Goal: Download file/media

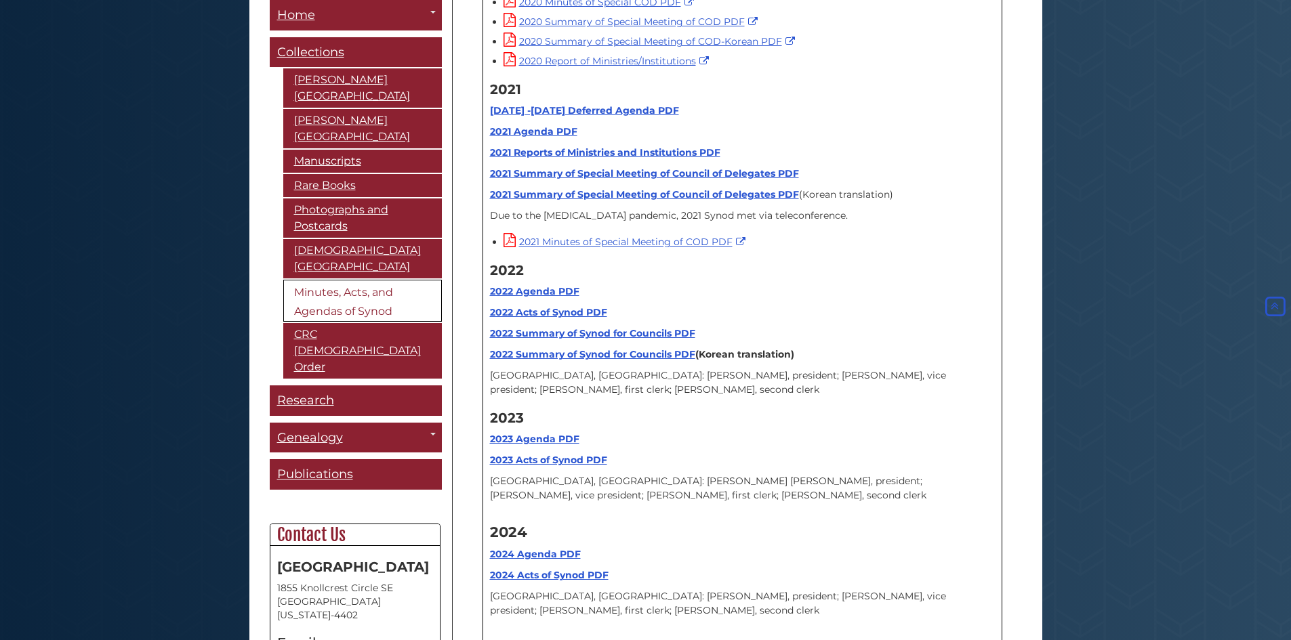
scroll to position [16681, 0]
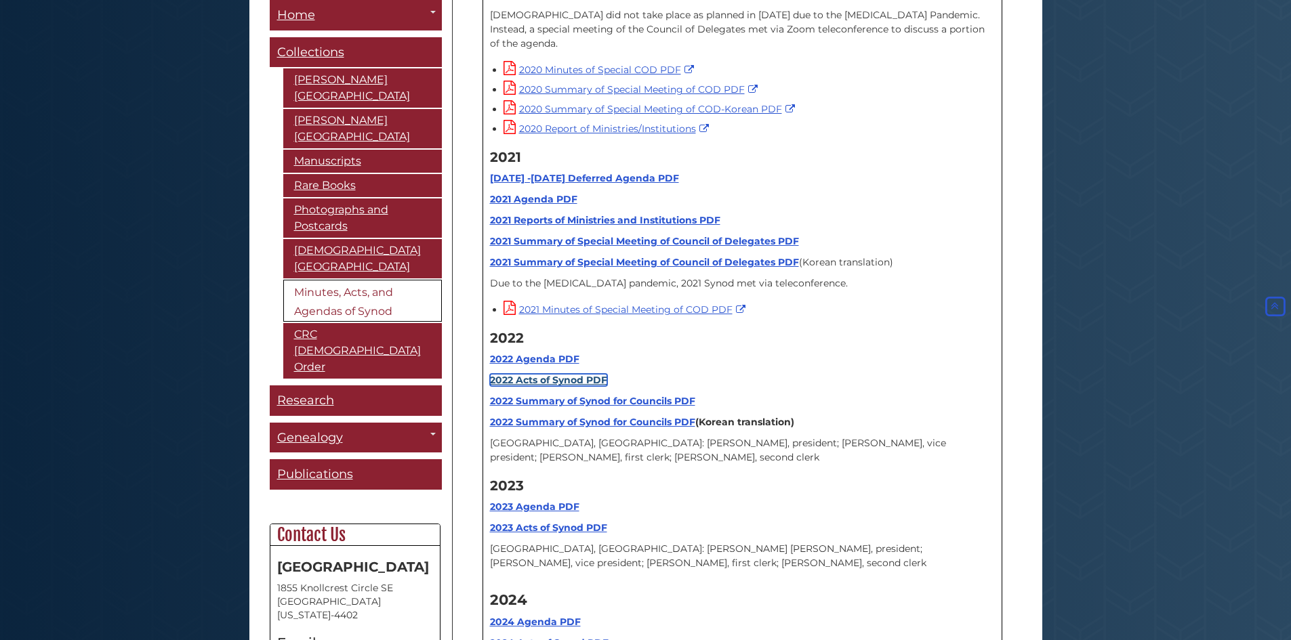
click at [545, 374] on strong "2022 Acts of Synod PDF" at bounding box center [548, 380] width 117 height 12
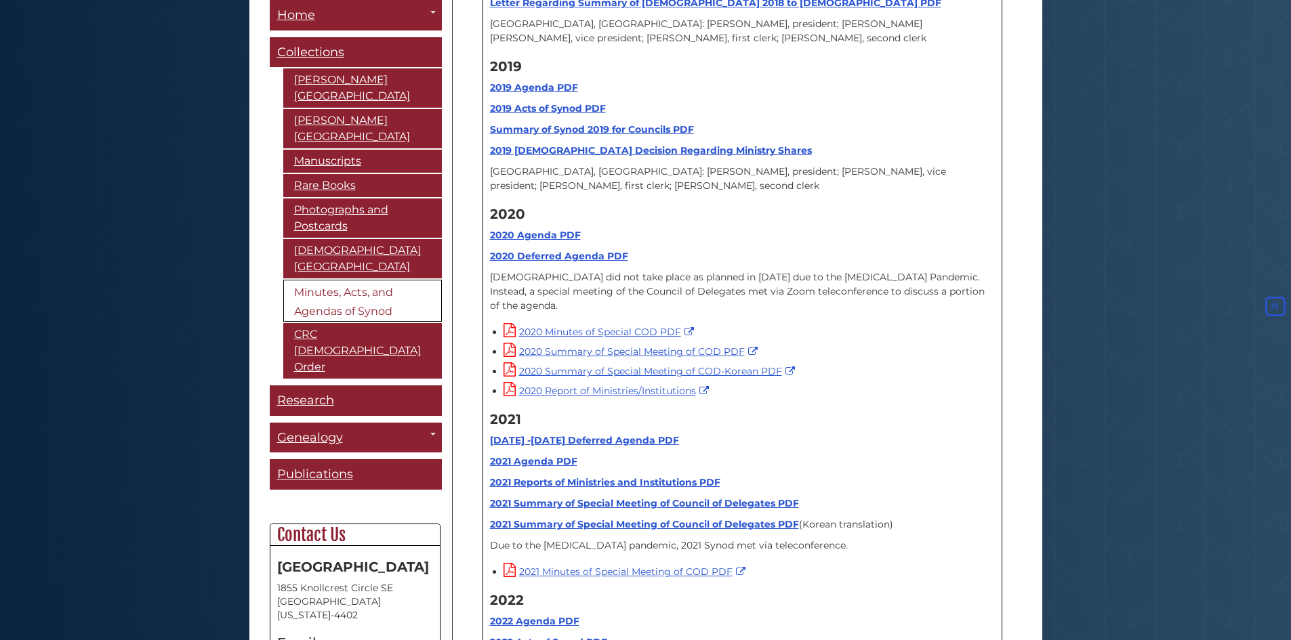
scroll to position [16410, 0]
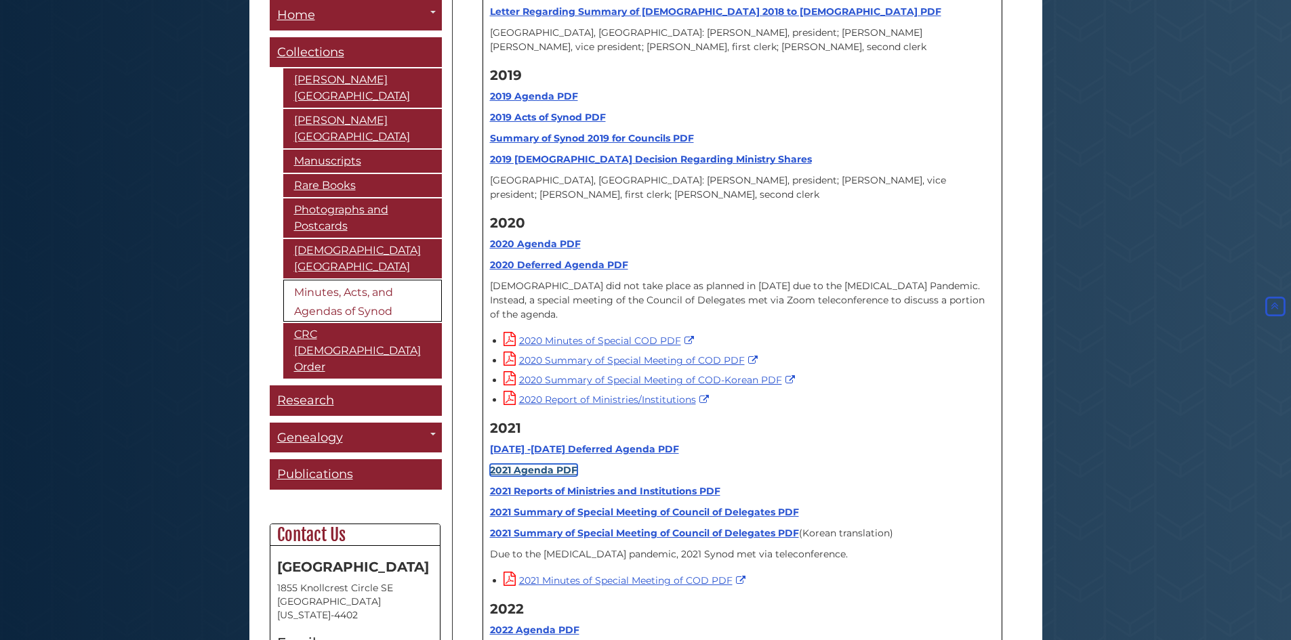
click at [536, 464] on link "2021 Agenda PDF" at bounding box center [533, 470] width 87 height 12
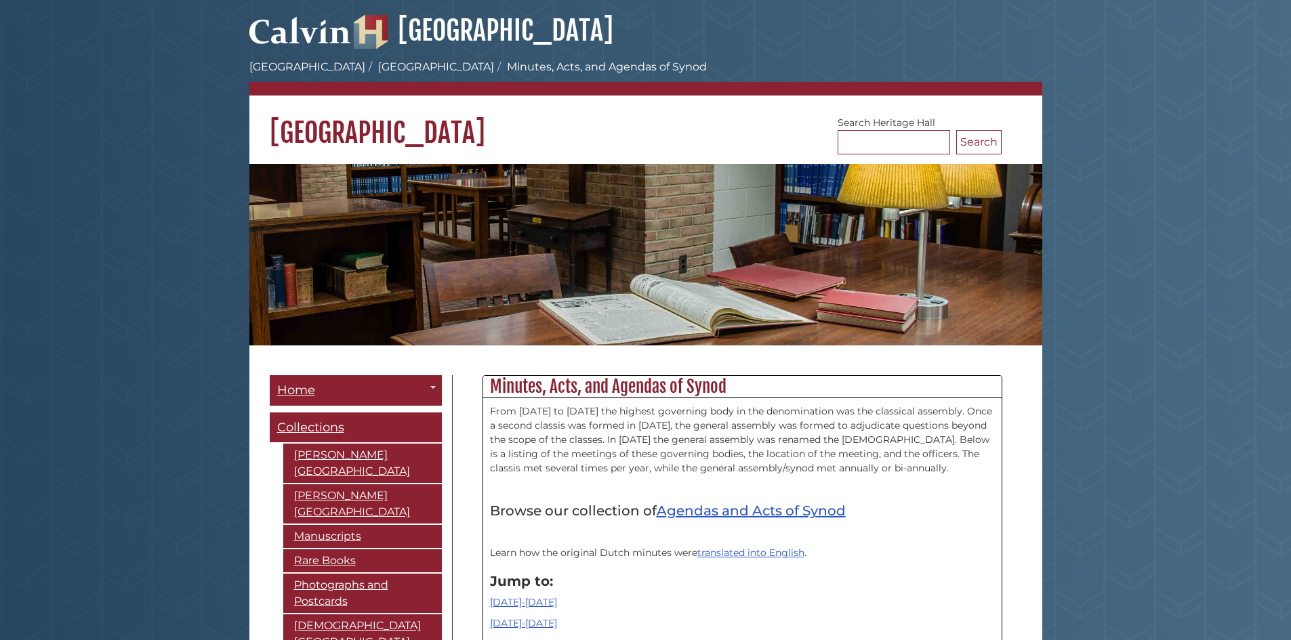
scroll to position [16410, 0]
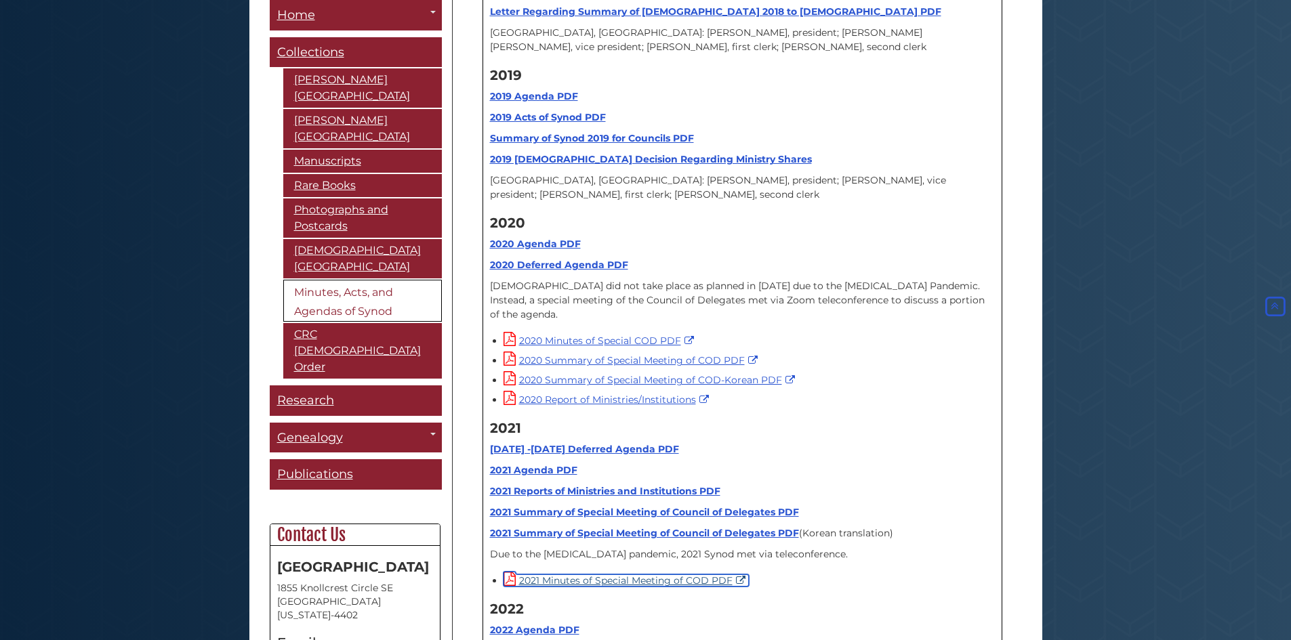
click at [564, 575] on link "2021 Minutes of Special Meeting of COD PDF" at bounding box center [625, 581] width 245 height 12
